Goal: Find specific page/section

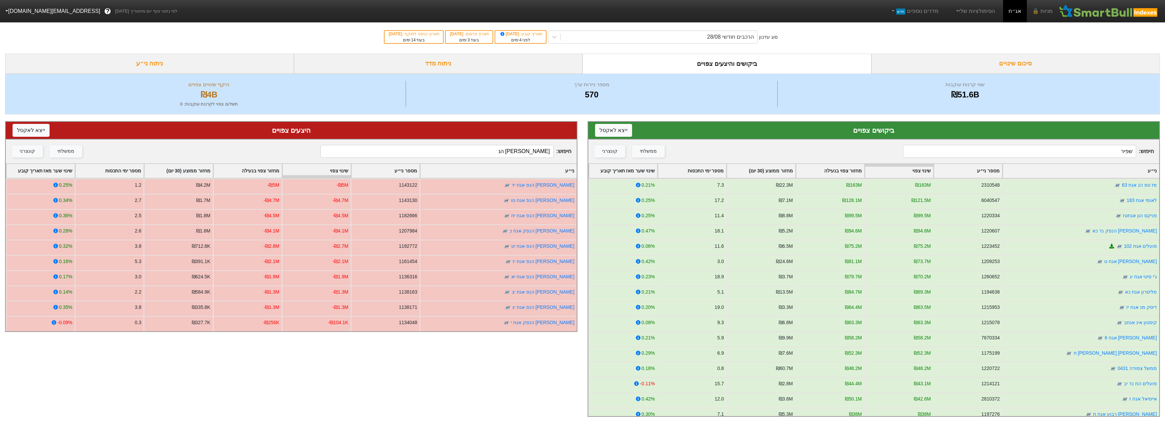
click at [943, 145] on div "חיפוש : שפיר ממשלתי קונצרני" at bounding box center [873, 152] width 571 height 24
drag, startPoint x: 943, startPoint y: 145, endPoint x: 945, endPoint y: 150, distance: 6.2
click at [943, 146] on div "חיפוש : שפיר ממשלתי קונצרני" at bounding box center [873, 152] width 571 height 24
click at [945, 150] on input "שפיר" at bounding box center [1019, 151] width 233 height 13
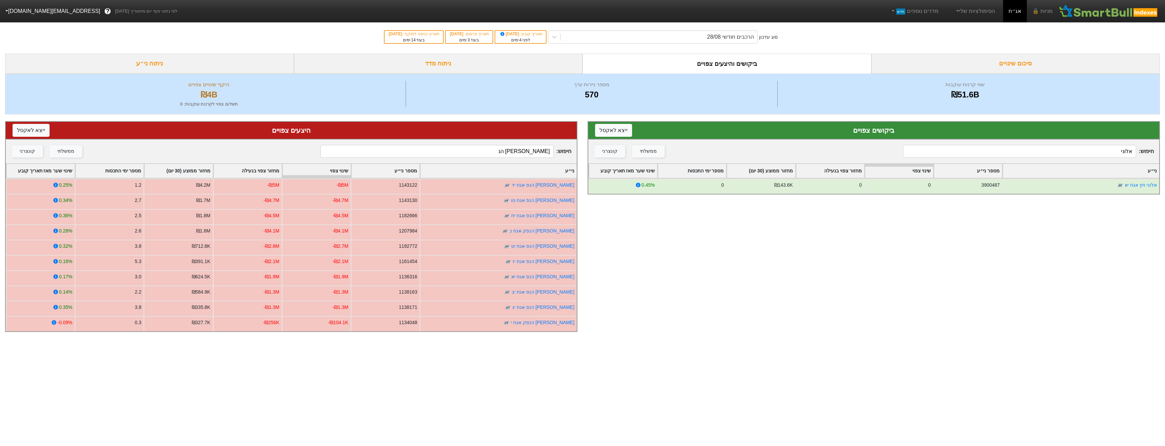
type input "אלוני"
click at [434, 148] on input "[PERSON_NAME] הנ" at bounding box center [437, 151] width 233 height 13
click at [436, 149] on input "[PERSON_NAME] הנ" at bounding box center [437, 151] width 233 height 13
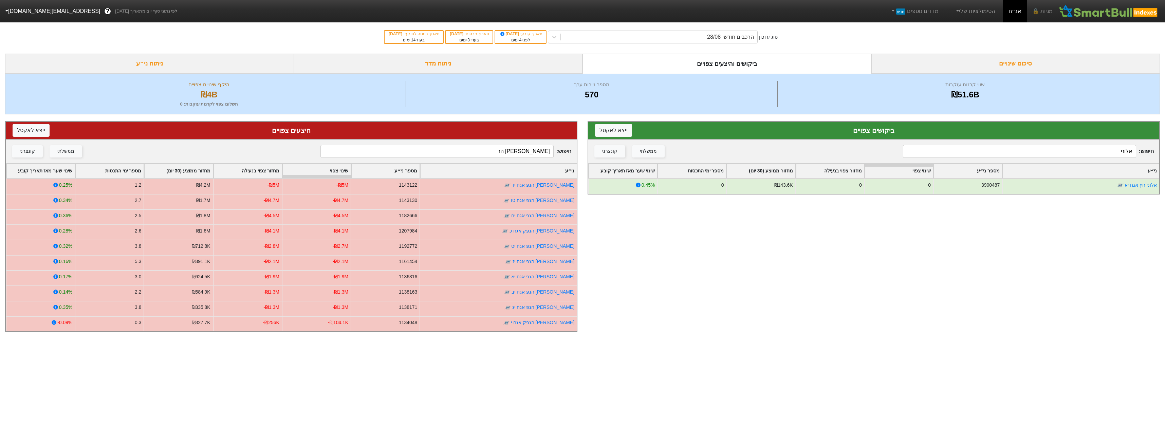
click at [437, 150] on input "[PERSON_NAME] הנ" at bounding box center [437, 151] width 233 height 13
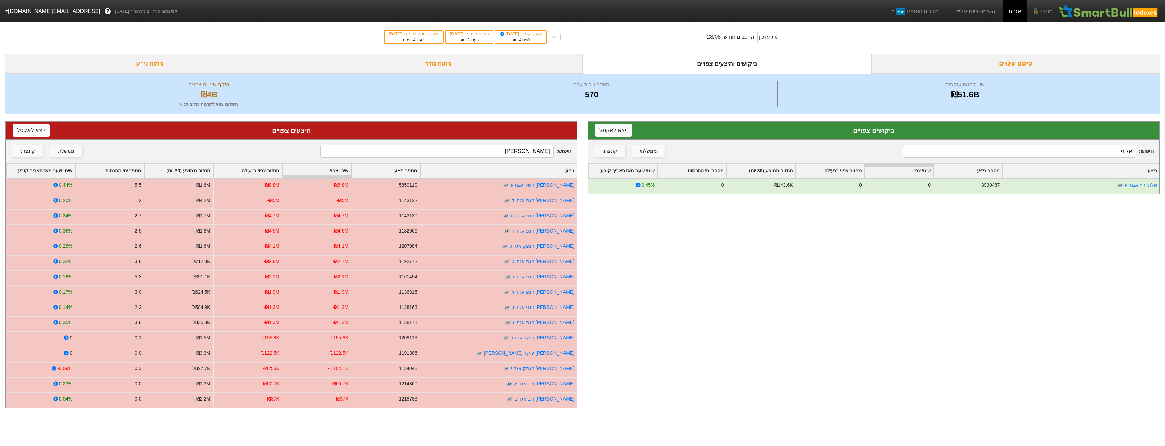
click at [442, 149] on input "[PERSON_NAME]" at bounding box center [437, 151] width 233 height 13
drag, startPoint x: 442, startPoint y: 149, endPoint x: 444, endPoint y: 152, distance: 4.1
click at [444, 152] on input "[PERSON_NAME]" at bounding box center [437, 151] width 233 height 13
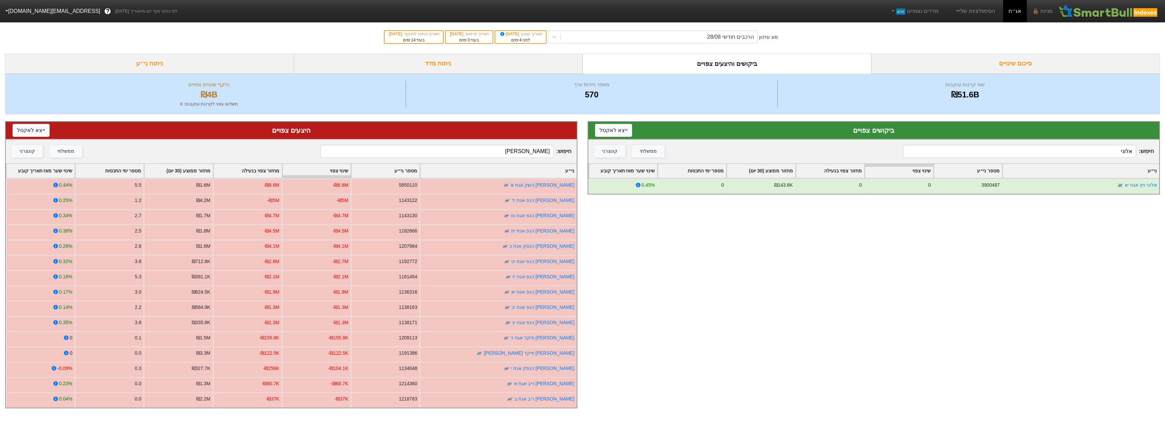
click at [444, 152] on input "[PERSON_NAME]" at bounding box center [437, 151] width 233 height 13
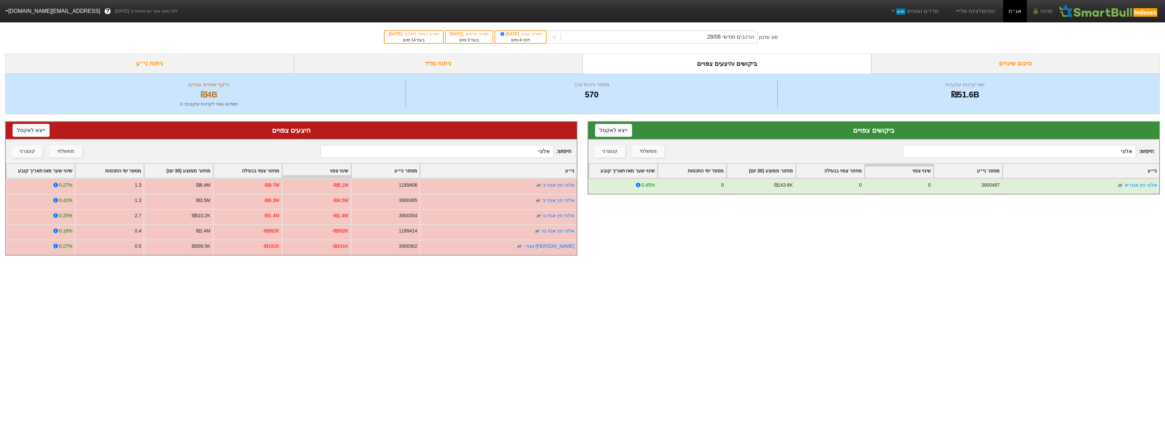
type input "אלוני"
